Goal: Information Seeking & Learning: Learn about a topic

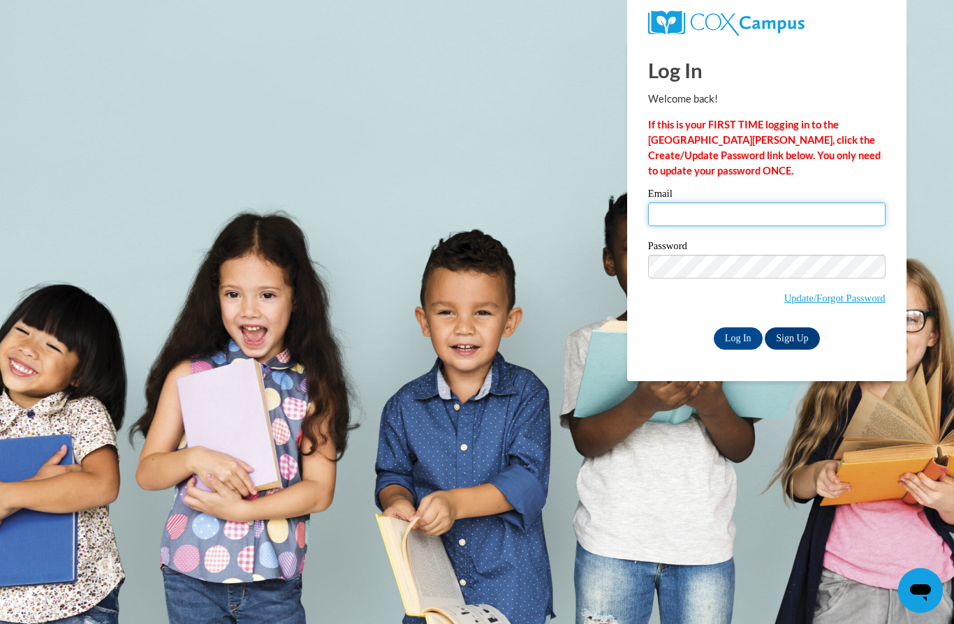
type input "naomiruth0112@gmail.com"
click at [737, 337] on input "Log In" at bounding box center [737, 338] width 49 height 22
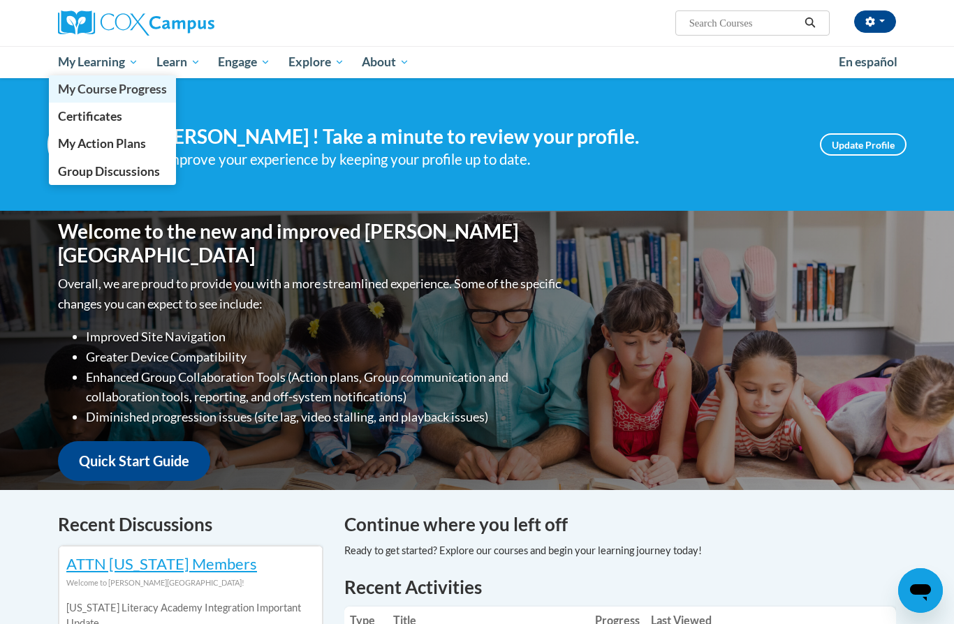
click at [98, 94] on span "My Course Progress" at bounding box center [112, 89] width 109 height 15
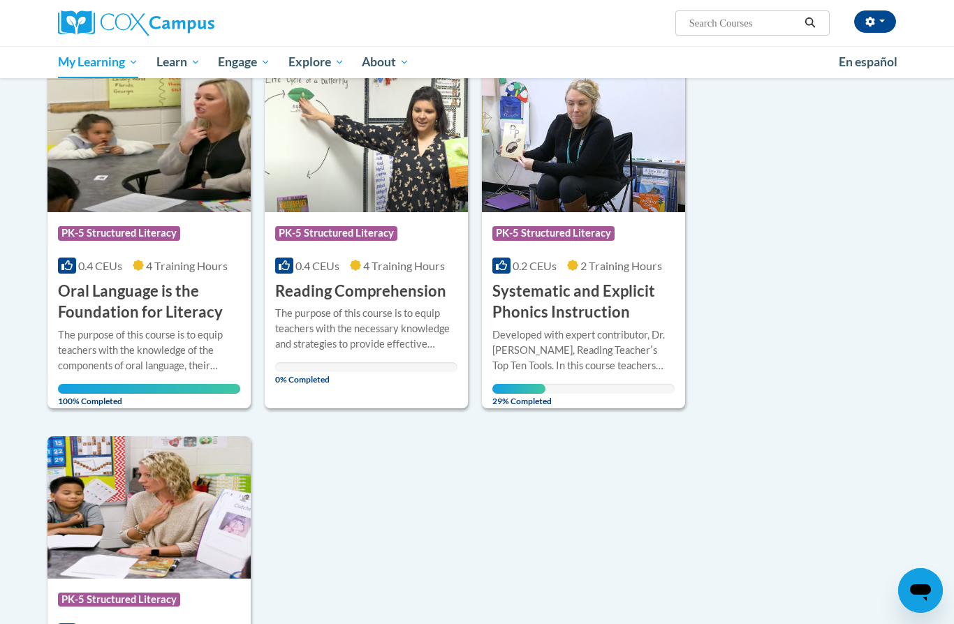
scroll to position [538, 0]
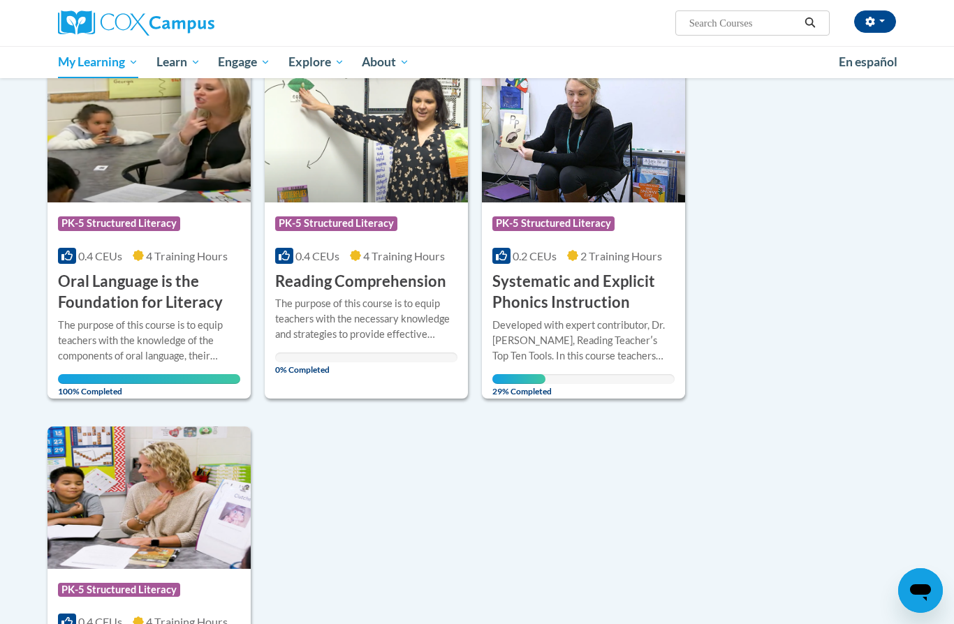
click at [560, 299] on h3 "Systematic and Explicit Phonics Instruction" at bounding box center [583, 292] width 182 height 43
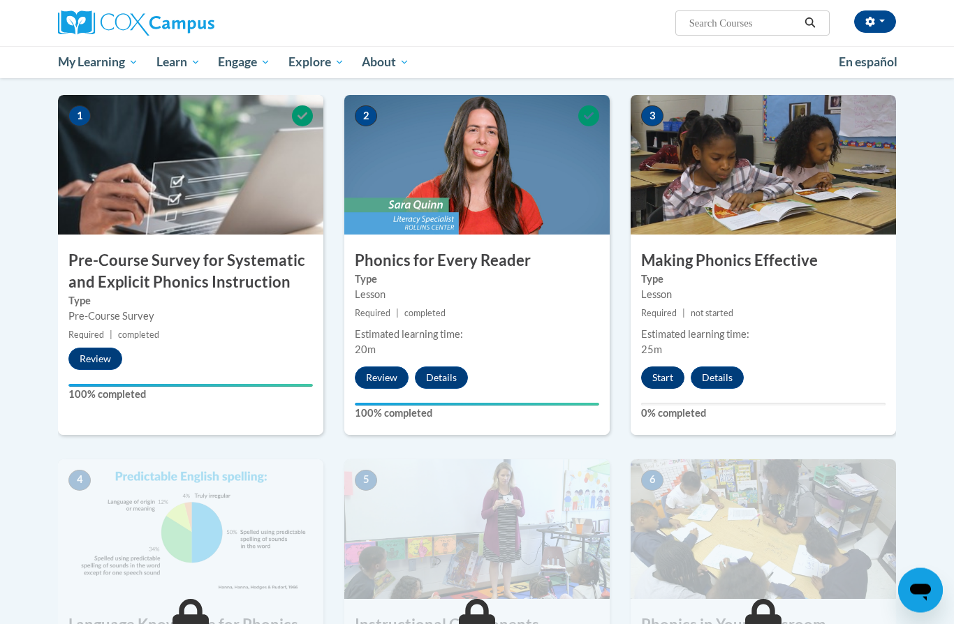
scroll to position [269, 0]
click at [667, 383] on button "Start" at bounding box center [662, 377] width 43 height 22
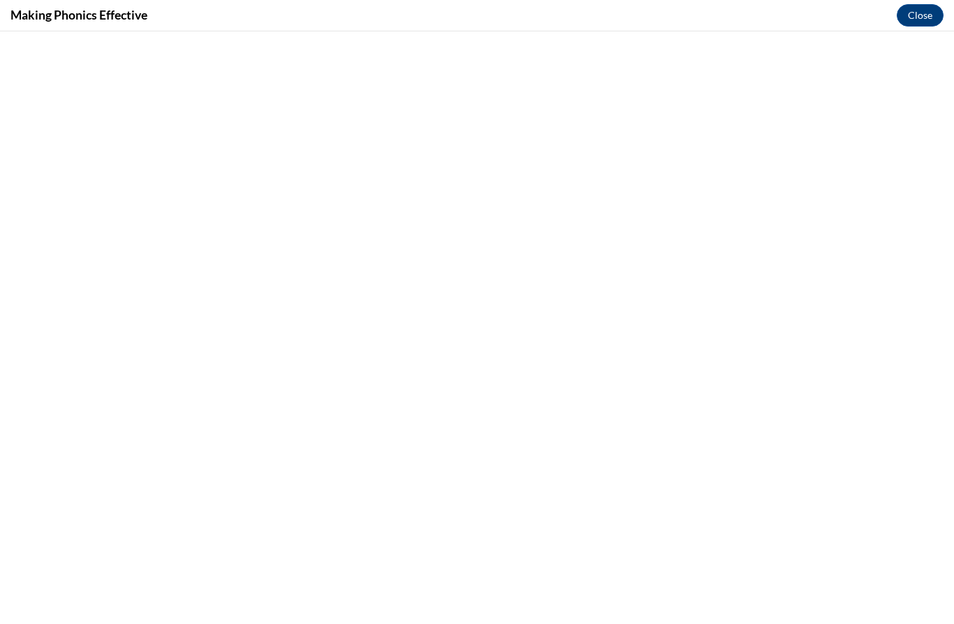
click at [470, 355] on html "Naomi Hodges (America/New_York UTC-04:00) My Profile Inbox My Transcripts Log O…" at bounding box center [477, 43] width 954 height 624
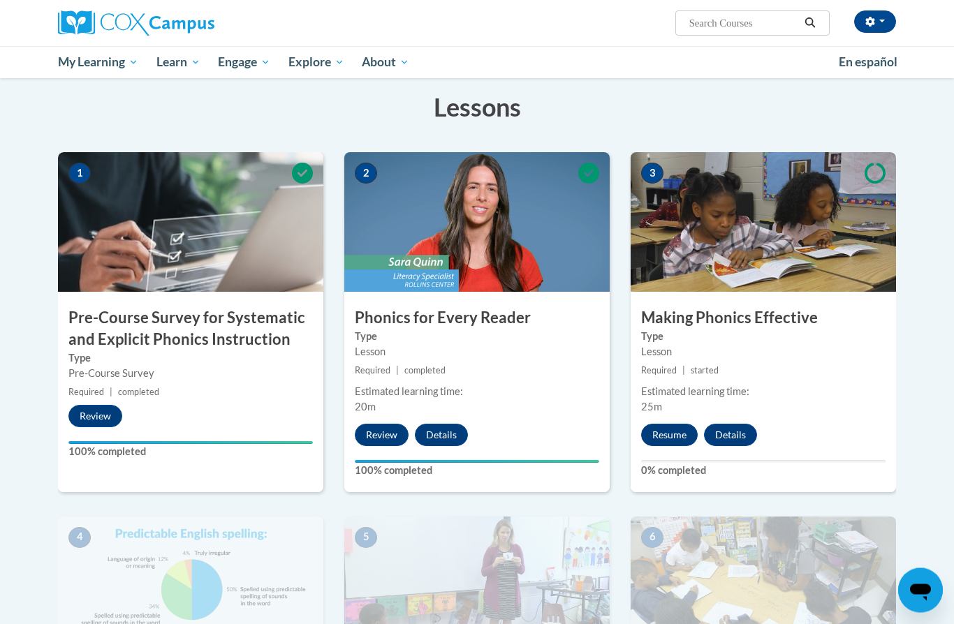
scroll to position [215, 0]
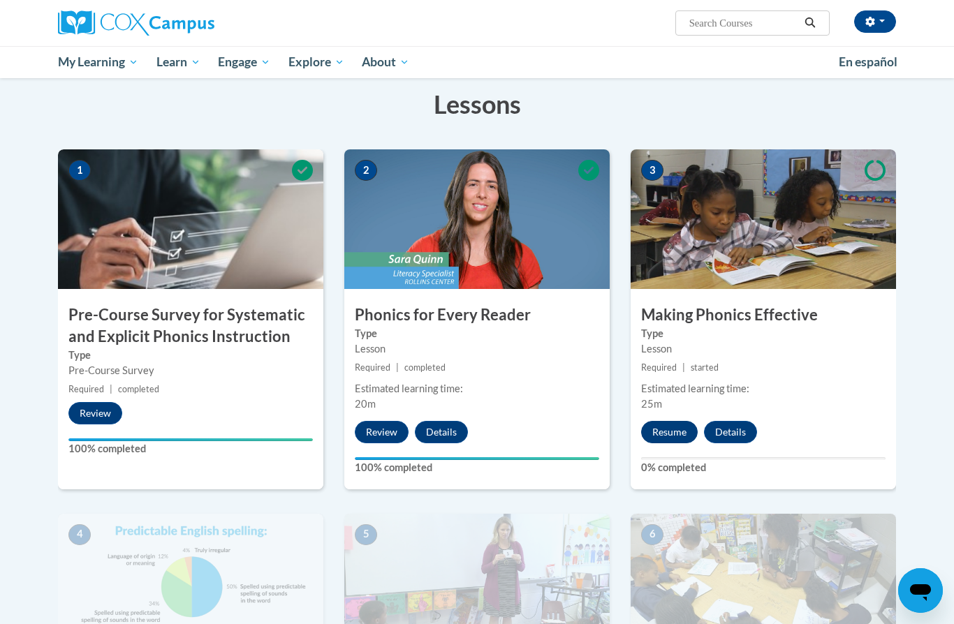
click at [679, 426] on button "Resume" at bounding box center [669, 432] width 57 height 22
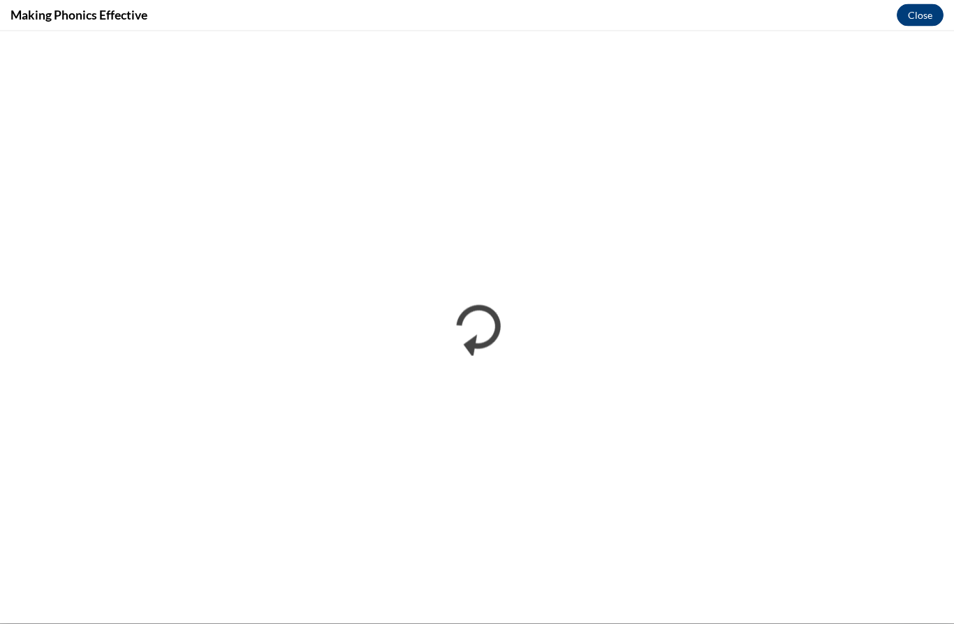
scroll to position [94, 0]
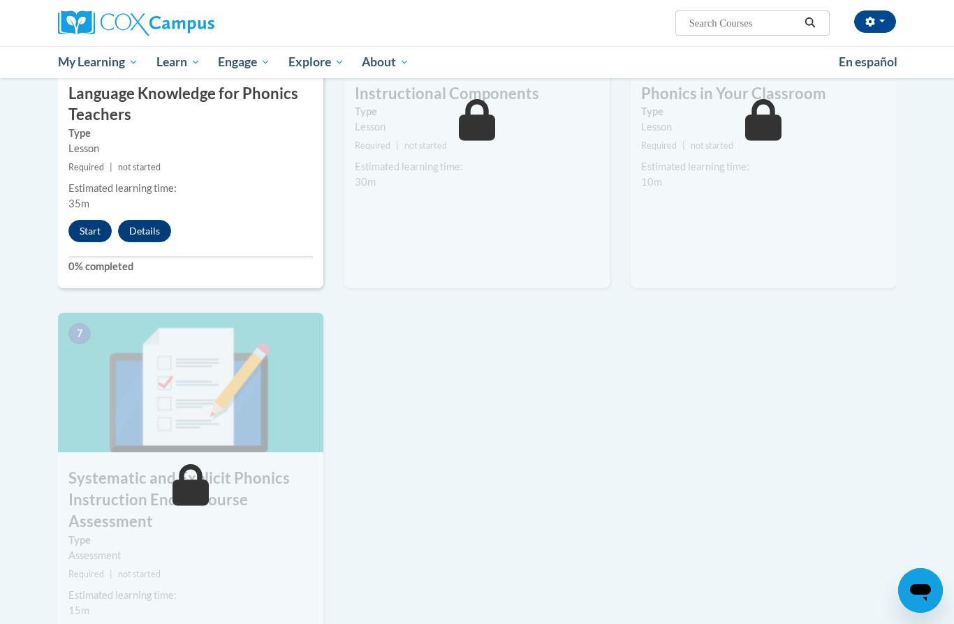
scroll to position [807, 0]
